Goal: Find specific page/section: Find specific page/section

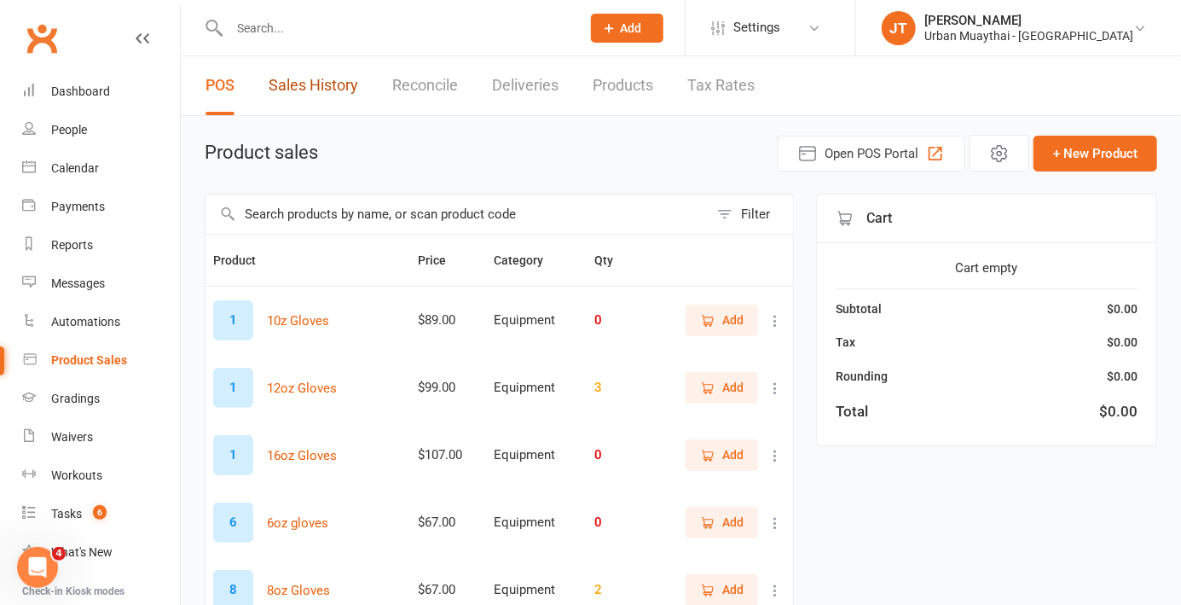
click at [325, 96] on link "Sales History" at bounding box center [314, 85] width 90 height 59
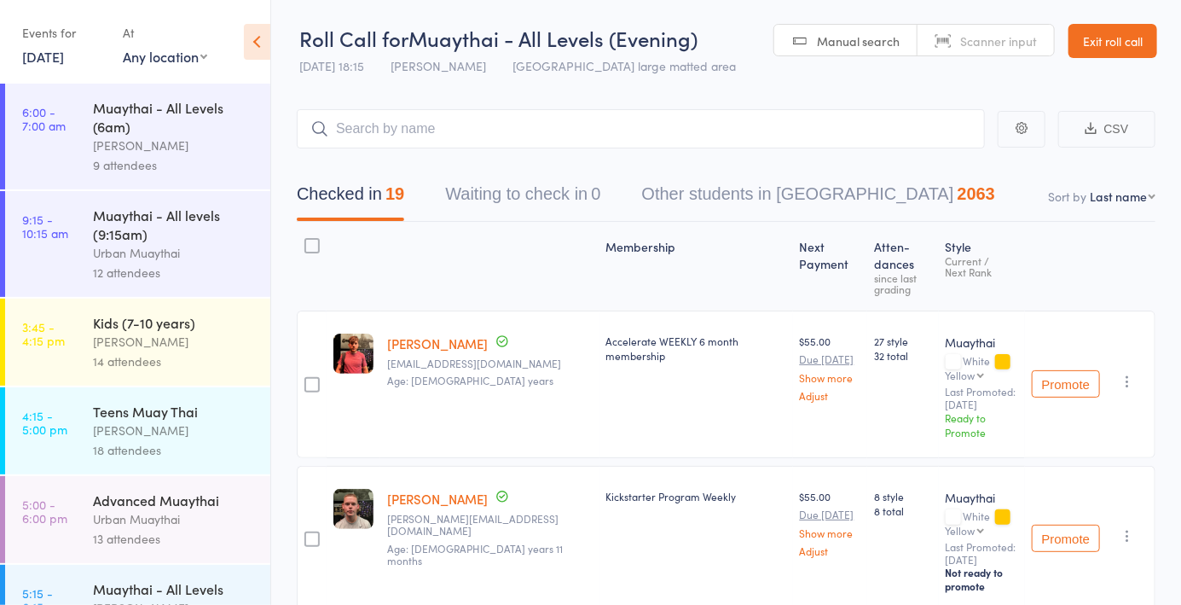
click at [869, 47] on span "Manual search" at bounding box center [858, 40] width 83 height 17
click at [744, 34] on header "Roll Call for Muaythai - All Levels (Evening) 11 Sep 18:15 Mitch Jackson Miami …" at bounding box center [726, 42] width 910 height 84
click at [261, 40] on icon at bounding box center [257, 42] width 26 height 36
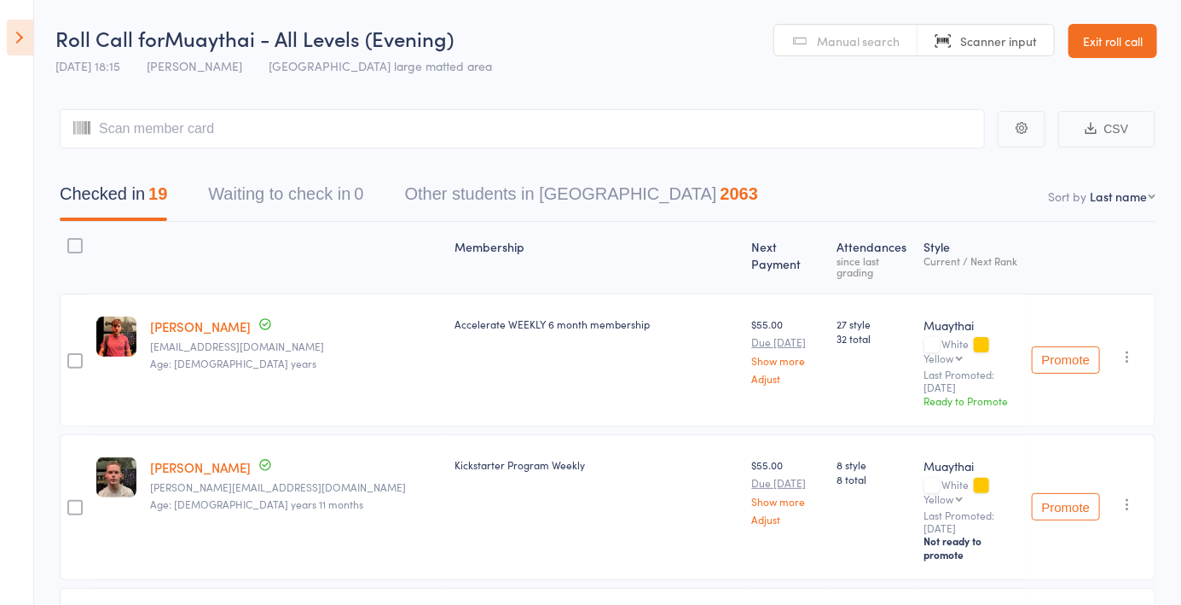
click at [1136, 49] on link "Exit roll call" at bounding box center [1113, 41] width 89 height 34
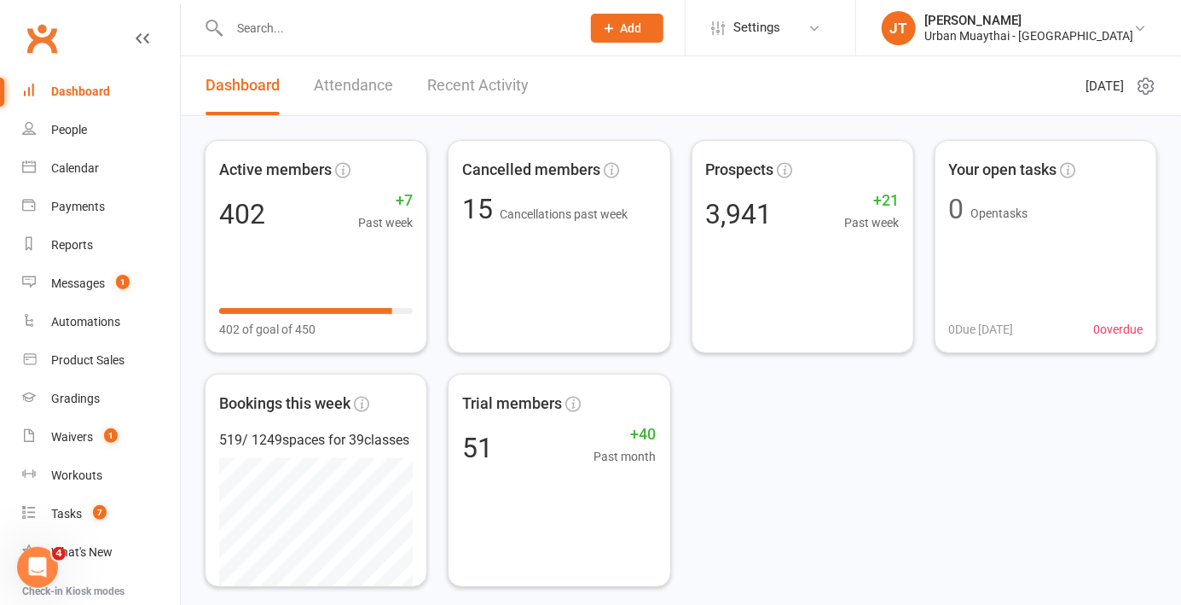
click at [113, 363] on div "Product Sales" at bounding box center [87, 360] width 73 height 14
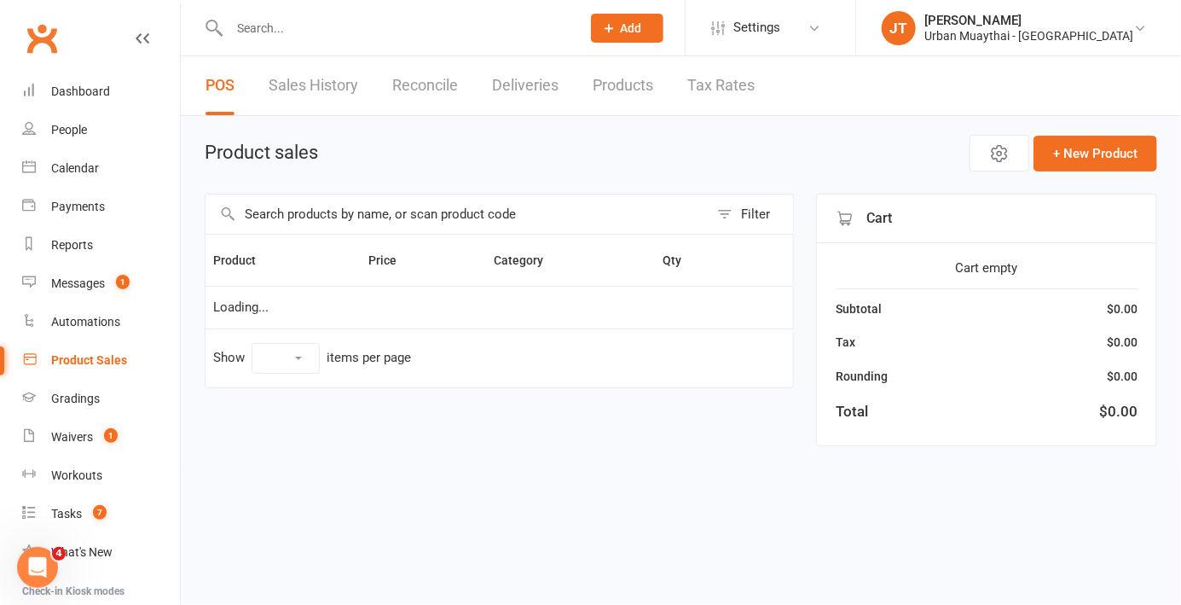
select select "10"
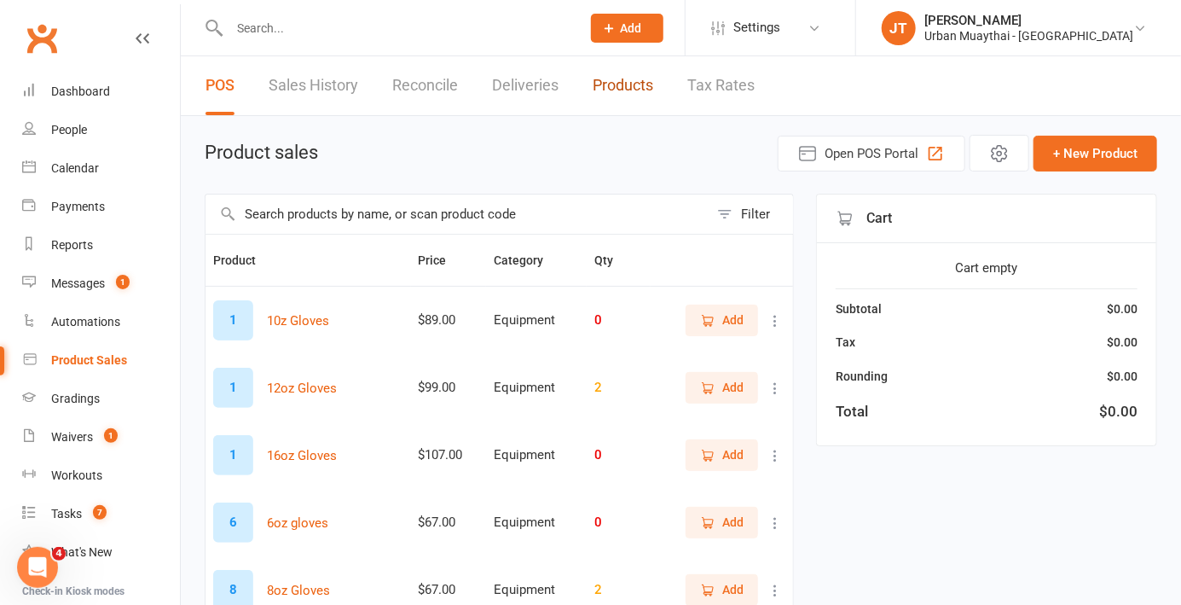
click at [635, 90] on link "Products" at bounding box center [623, 85] width 61 height 59
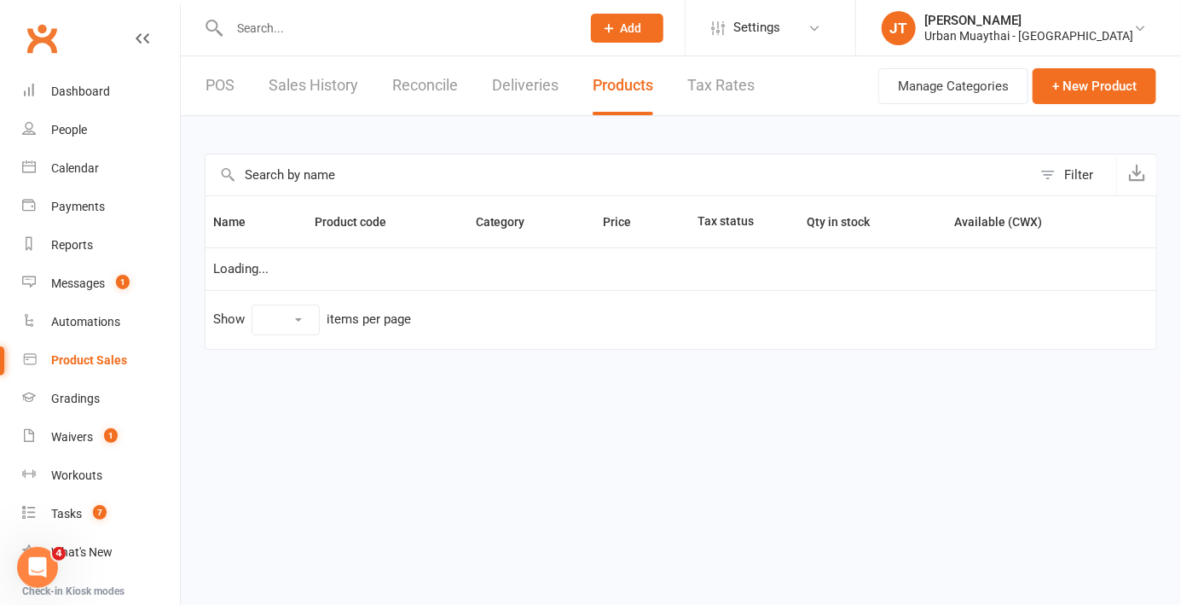
select select "100"
